Goal: Task Accomplishment & Management: Use online tool/utility

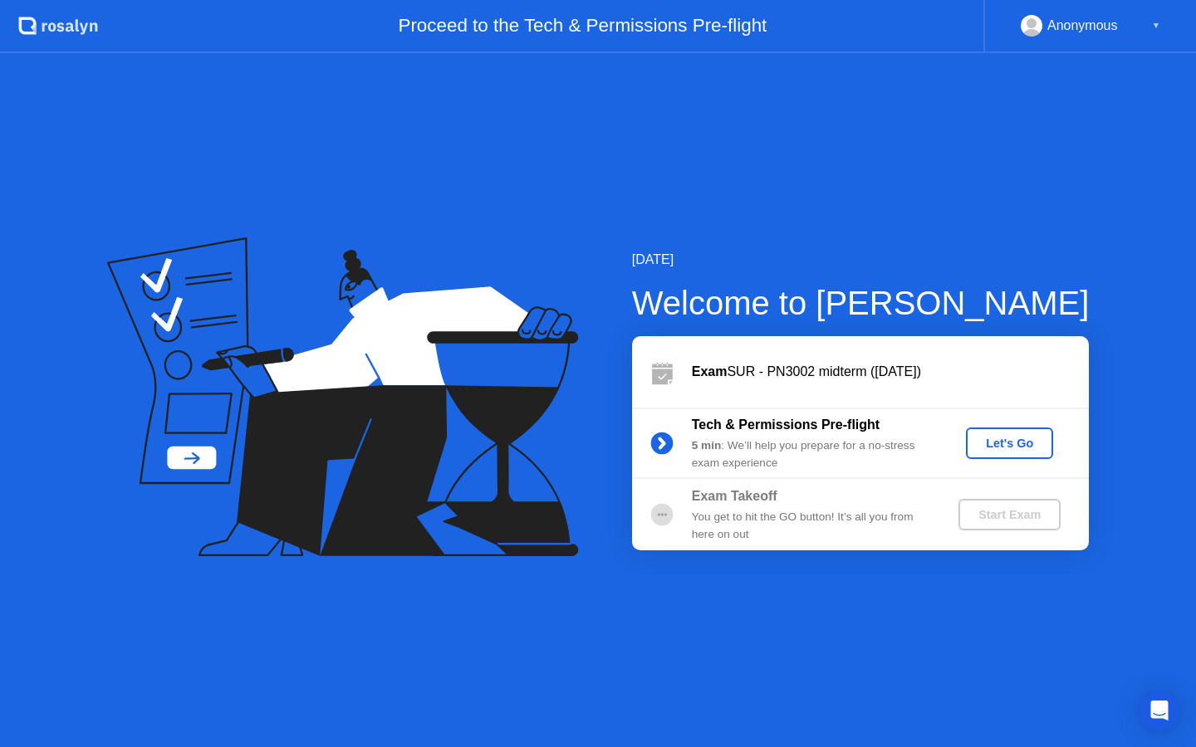
click at [1010, 439] on div "Let's Go" at bounding box center [1010, 443] width 74 height 13
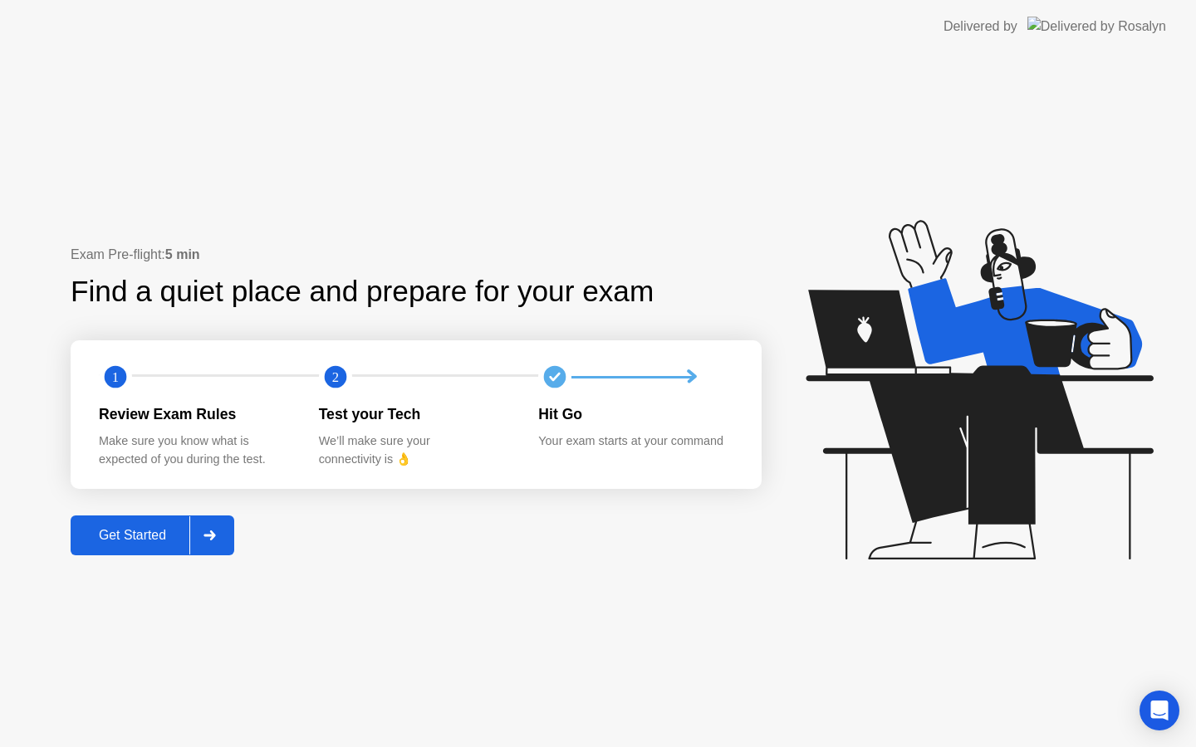
click at [147, 535] on div "Get Started" at bounding box center [133, 535] width 114 height 15
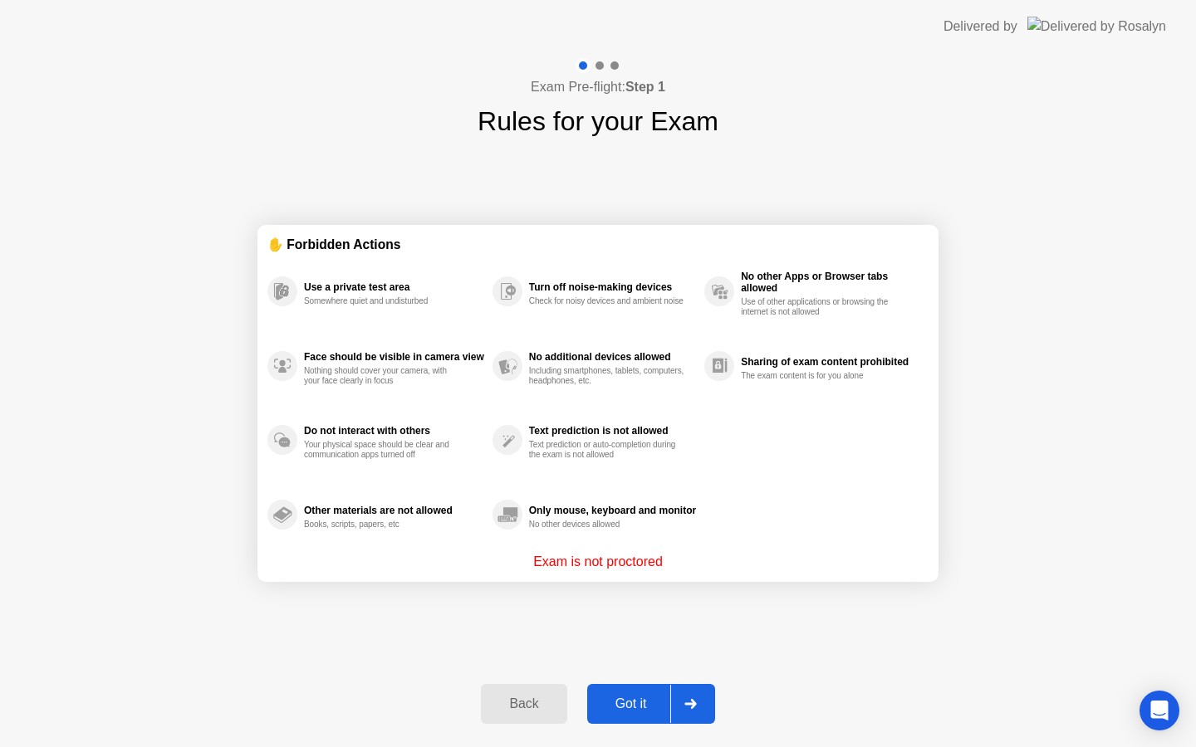
click at [615, 705] on div "Got it" at bounding box center [631, 704] width 78 height 15
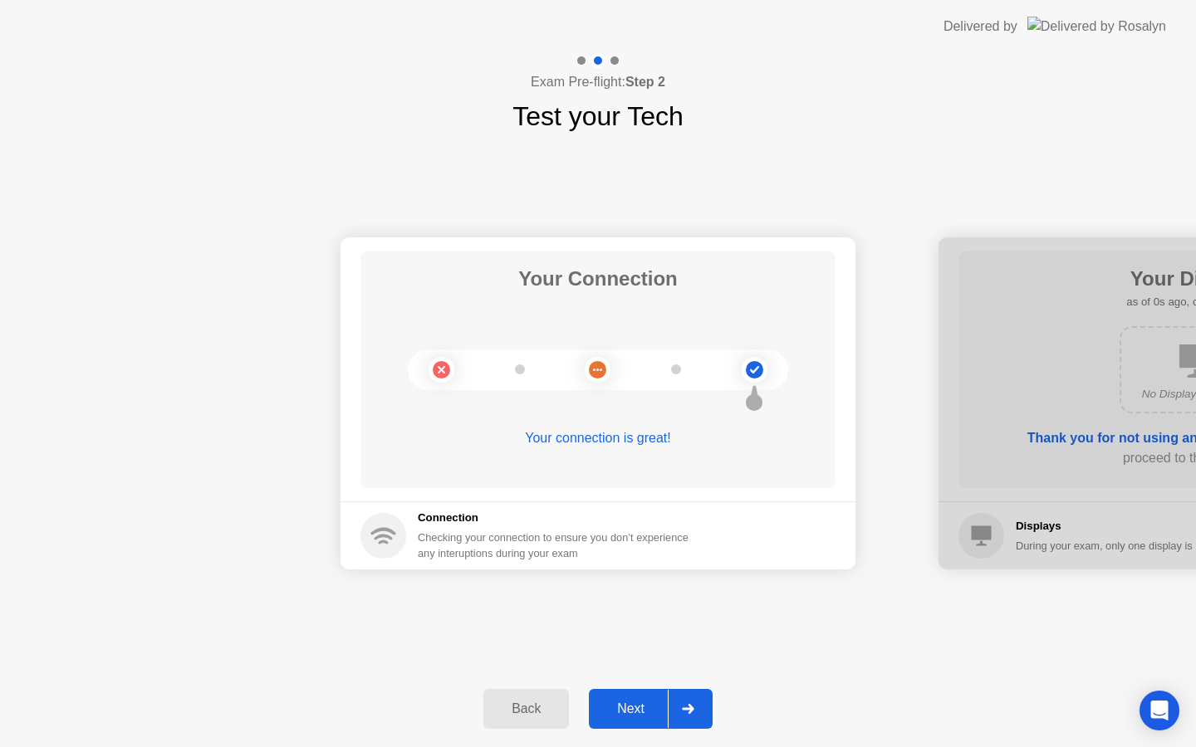
click at [642, 695] on button "Next" at bounding box center [651, 709] width 124 height 40
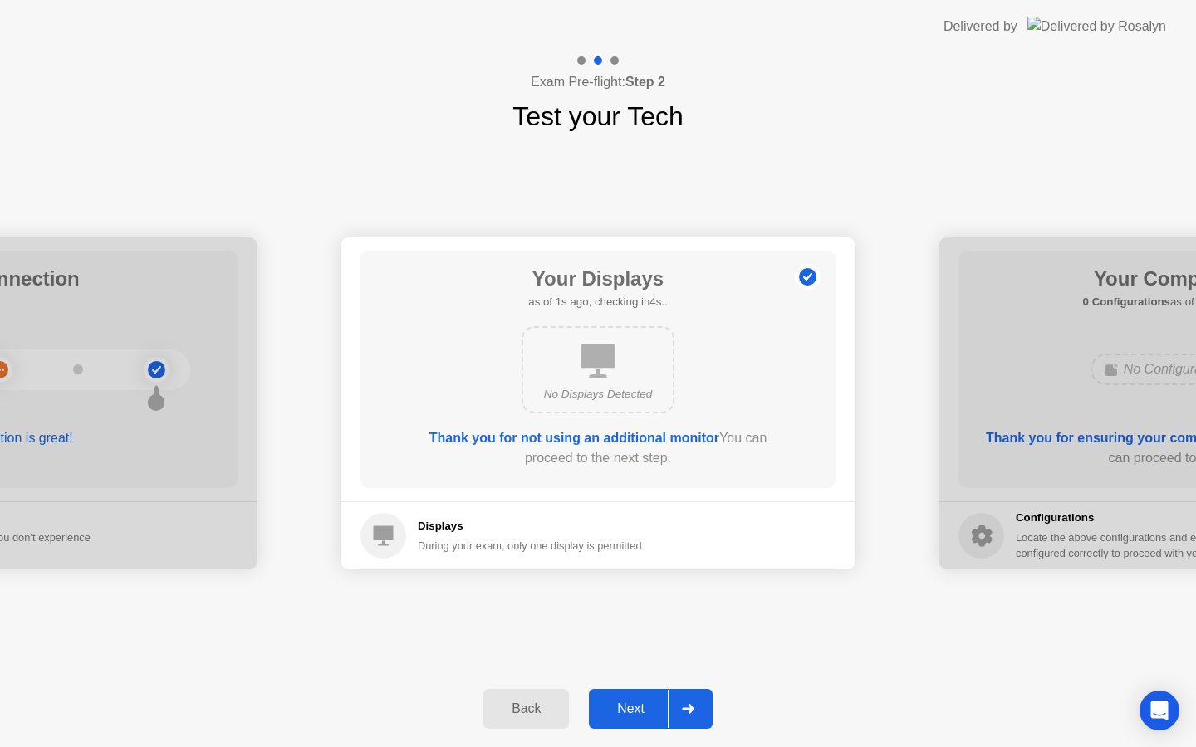
click at [641, 695] on button "Next" at bounding box center [651, 709] width 124 height 40
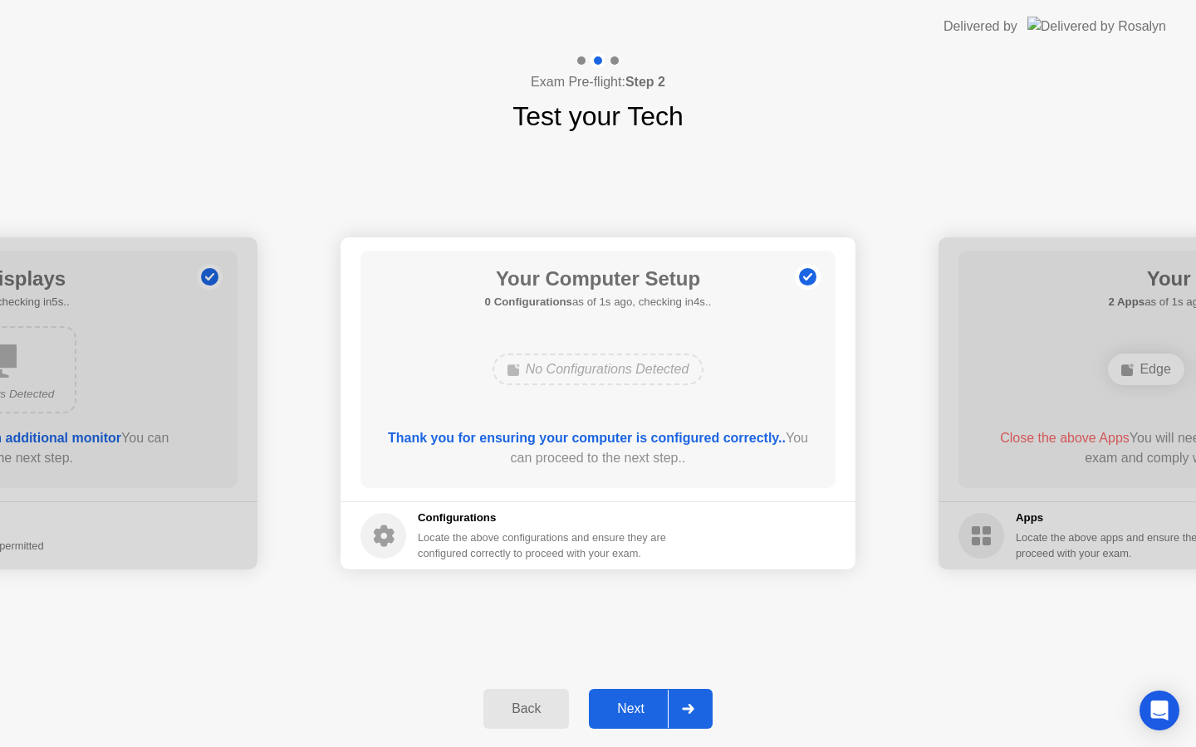
click at [641, 696] on button "Next" at bounding box center [651, 709] width 124 height 40
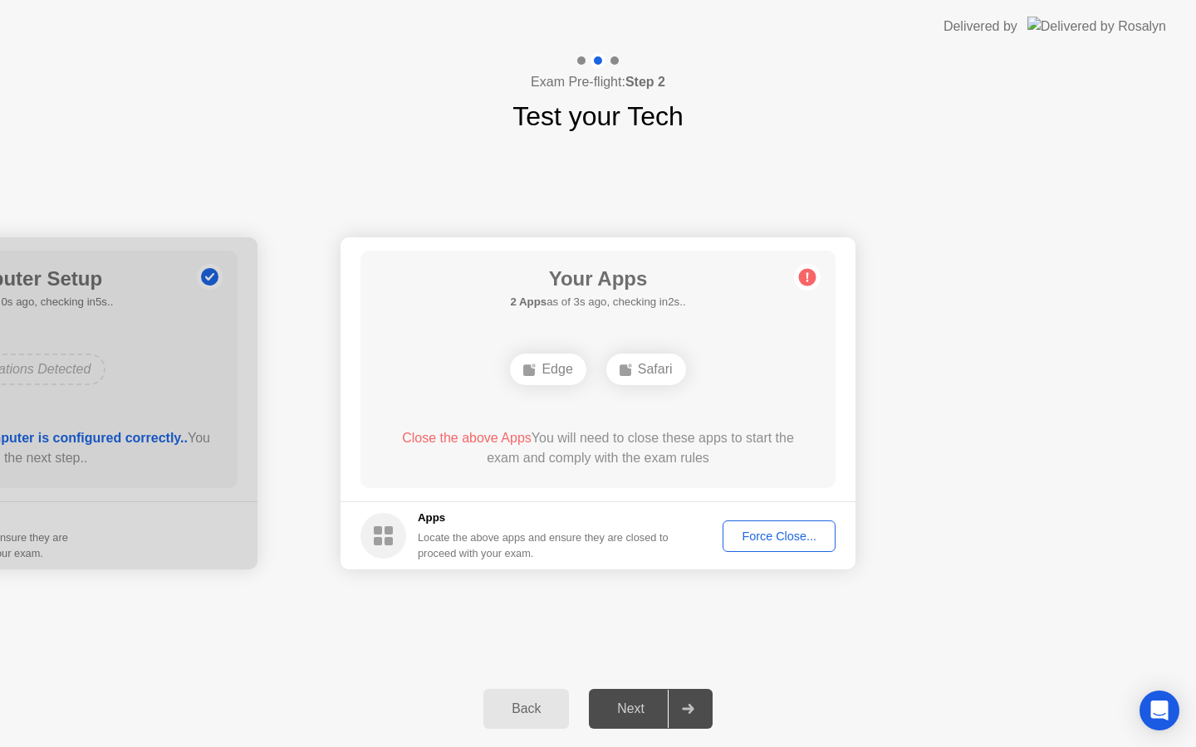
click at [754, 525] on button "Force Close..." at bounding box center [779, 537] width 113 height 32
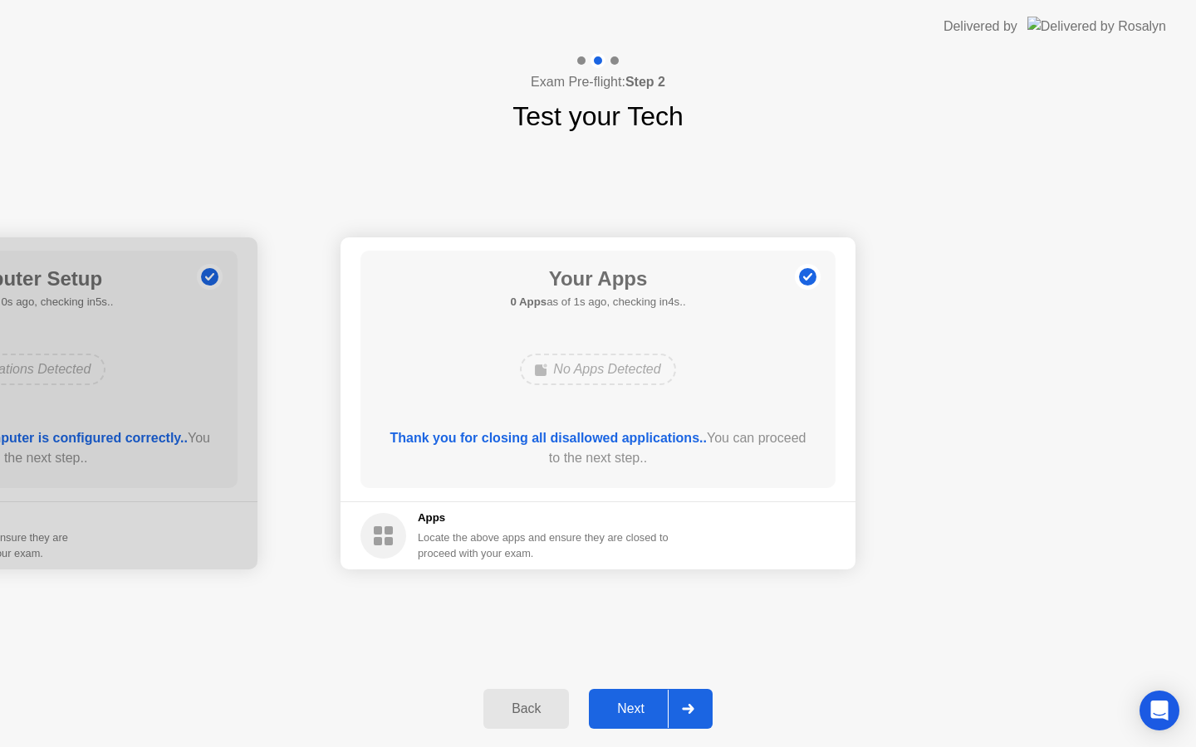
click at [631, 704] on div "Next" at bounding box center [631, 709] width 74 height 15
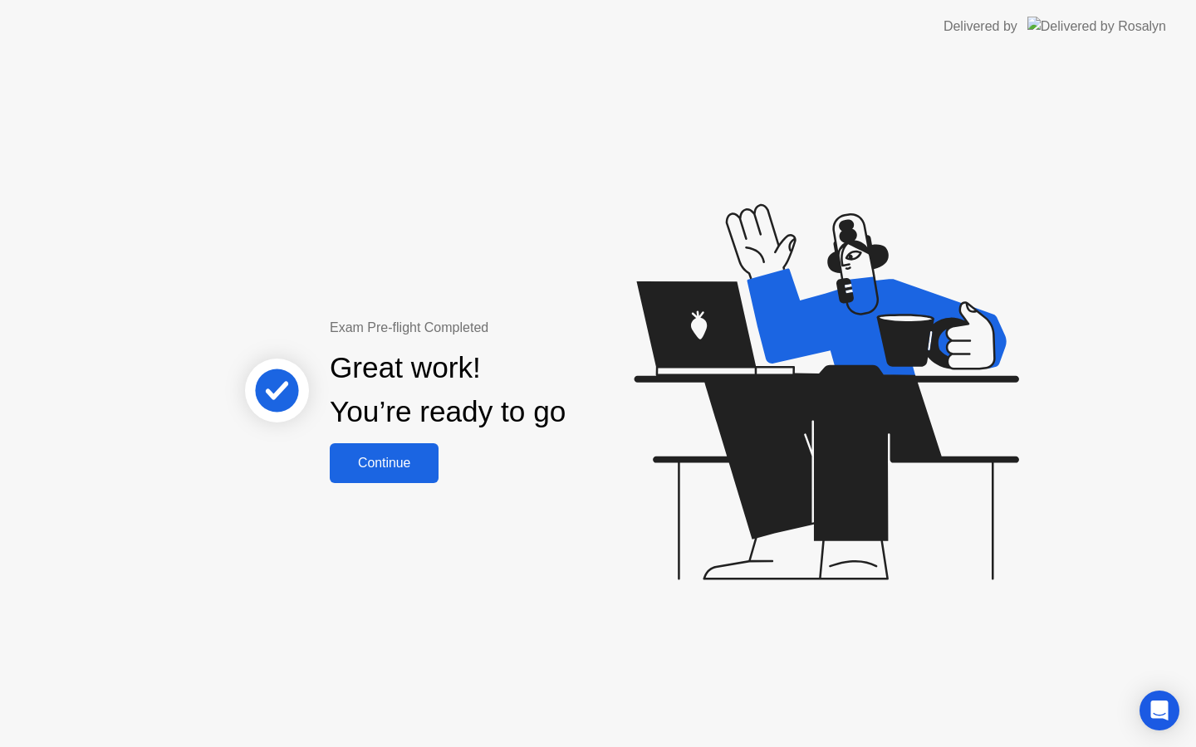
click at [419, 460] on div "Continue" at bounding box center [384, 463] width 99 height 15
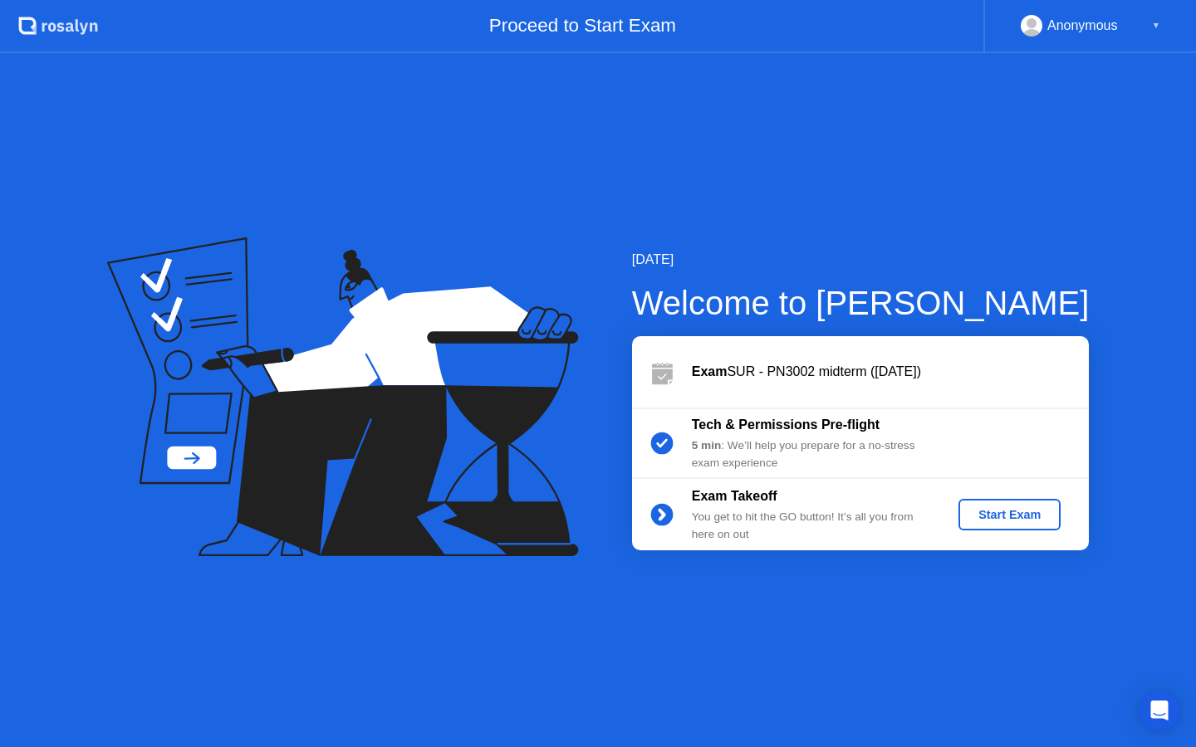
click at [1014, 512] on div "Start Exam" at bounding box center [1009, 514] width 89 height 13
